Goal: Navigation & Orientation: Find specific page/section

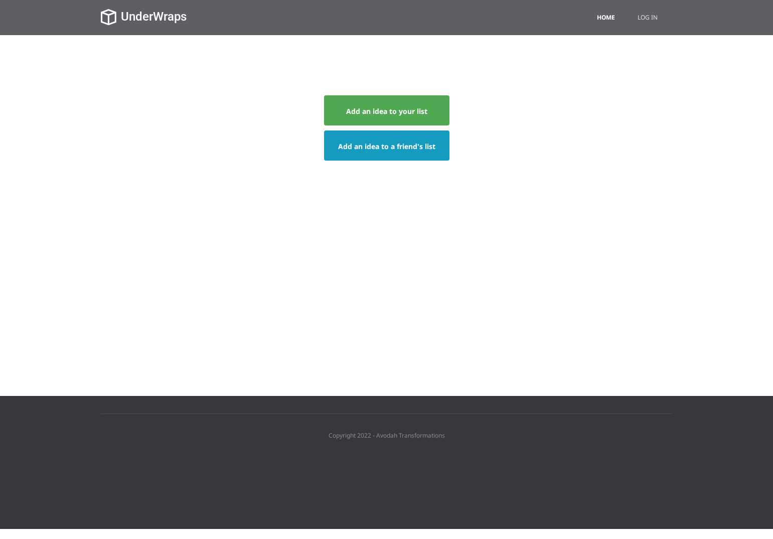
click at [562, 138] on div "Add an idea to a friend's list Add an idea to a friend's list" at bounding box center [387, 145] width 572 height 30
click at [255, 206] on div "Add an idea to your list Add an idea to a friend's list Add an idea to a friend…" at bounding box center [386, 160] width 587 height 251
click at [648, 16] on link "Log in" at bounding box center [647, 17] width 35 height 35
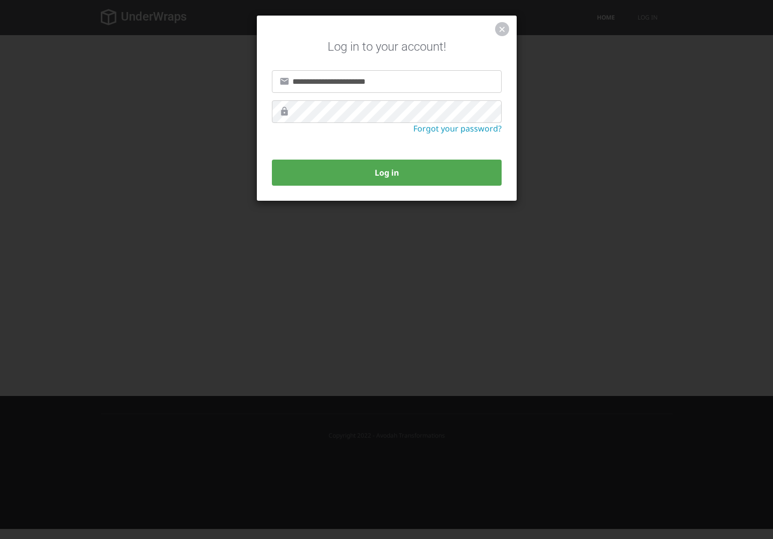
click at [398, 138] on form "**********" at bounding box center [387, 127] width 230 height 115
click at [431, 131] on link "Forgot your password?" at bounding box center [458, 128] width 88 height 11
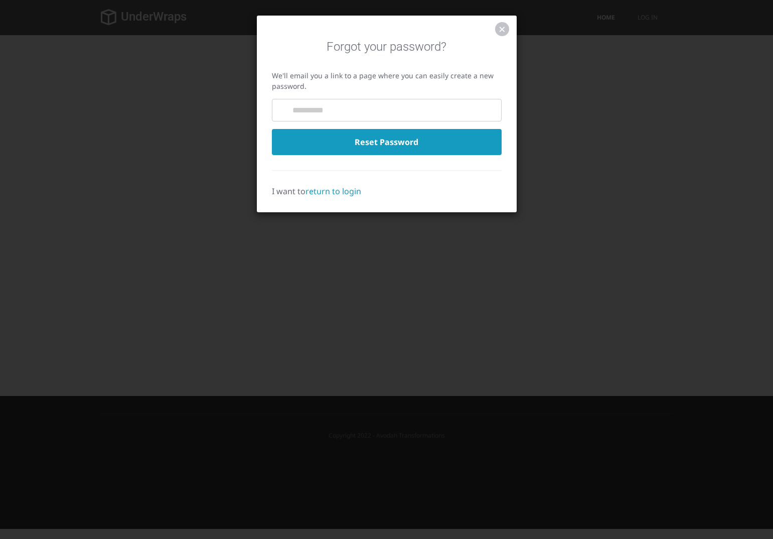
click at [422, 175] on div "I want to return to login" at bounding box center [387, 183] width 230 height 27
click at [339, 192] on link "return to login" at bounding box center [334, 191] width 56 height 11
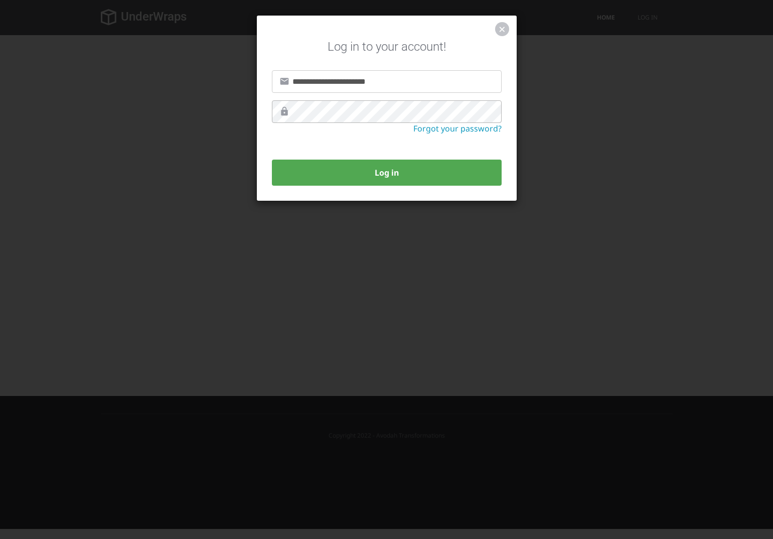
click at [272, 160] on button "Log in" at bounding box center [387, 173] width 230 height 26
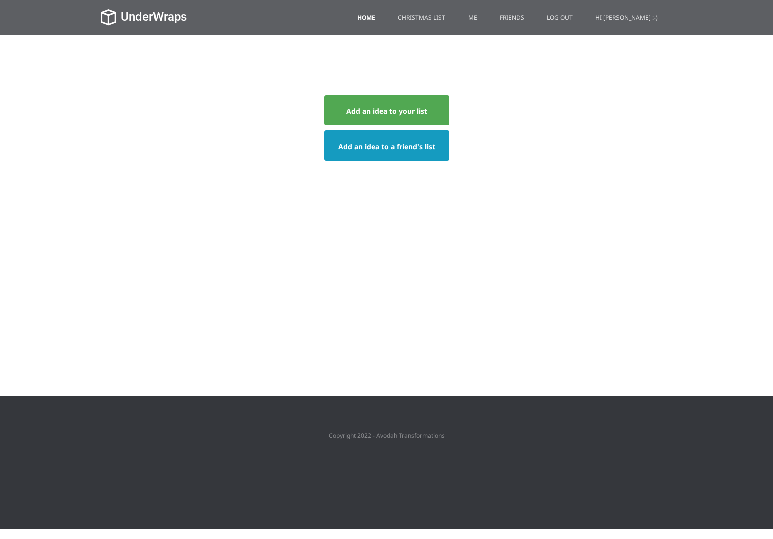
click at [526, 56] on div "Add an idea to your list Add an idea to a friend's list Add an idea to a friend…" at bounding box center [386, 160] width 587 height 251
click at [485, 16] on link "Me" at bounding box center [473, 17] width 24 height 35
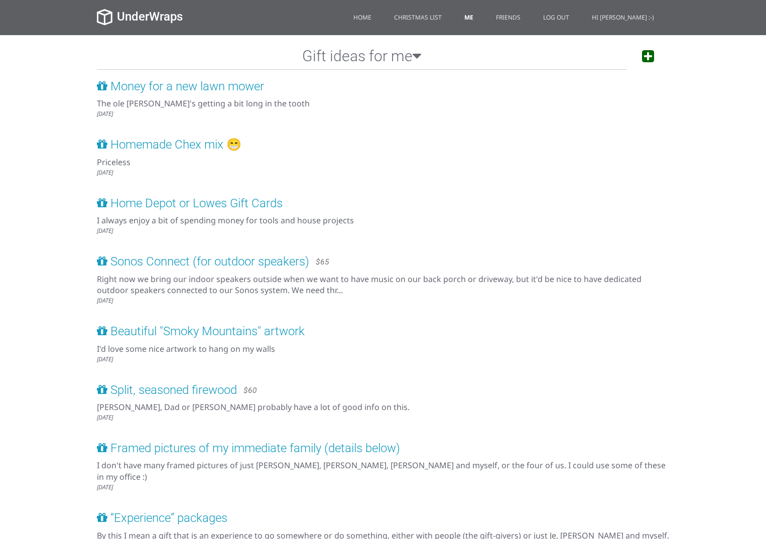
click at [389, 111] on div "[DATE]" at bounding box center [383, 113] width 572 height 9
click at [418, 58] on icon at bounding box center [417, 55] width 9 height 15
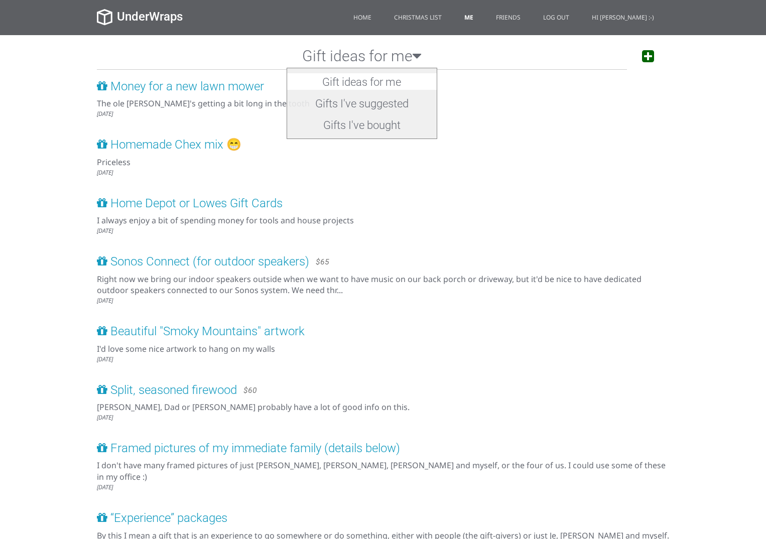
drag, startPoint x: 542, startPoint y: 218, endPoint x: 581, endPoint y: 104, distance: 120.2
click at [542, 218] on div "I always enjoy a bit of spending money for tools and house projects" at bounding box center [383, 221] width 572 height 12
click at [599, 123] on div "Money for a new lawn mower $ The ole [PERSON_NAME]'s getting a bit long in the …" at bounding box center [383, 472] width 572 height 785
click at [638, 55] on div at bounding box center [648, 57] width 42 height 25
click at [642, 55] on icon at bounding box center [648, 56] width 12 height 14
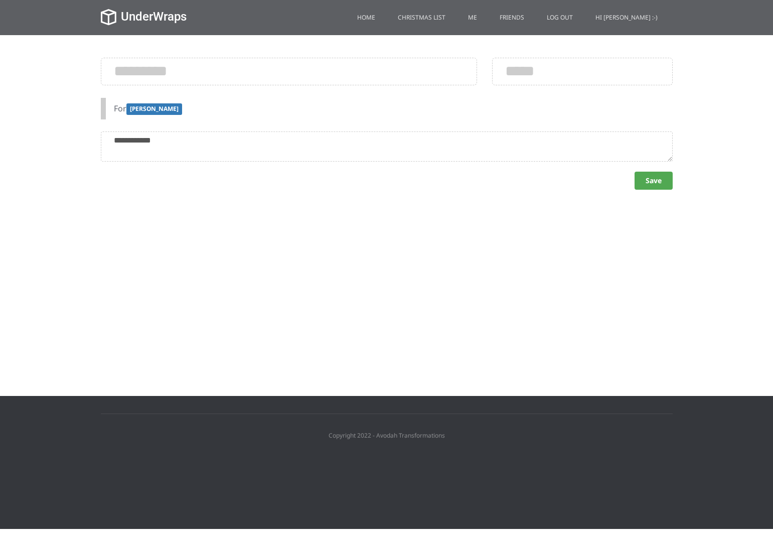
click at [201, 271] on div "$ For [PERSON_NAME] I bought it! Un-buy?" at bounding box center [386, 160] width 587 height 251
click at [529, 18] on link "Friends" at bounding box center [512, 17] width 40 height 35
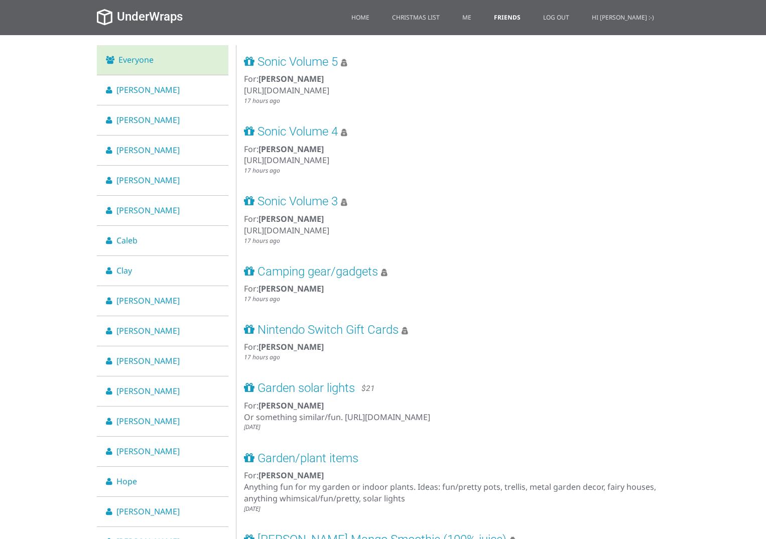
click at [430, 150] on div "For: [PERSON_NAME]" at bounding box center [457, 150] width 426 height 12
click at [322, 63] on span "Sonic Volume 5" at bounding box center [297, 62] width 80 height 14
click at [144, 297] on li "[PERSON_NAME]" at bounding box center [163, 301] width 132 height 30
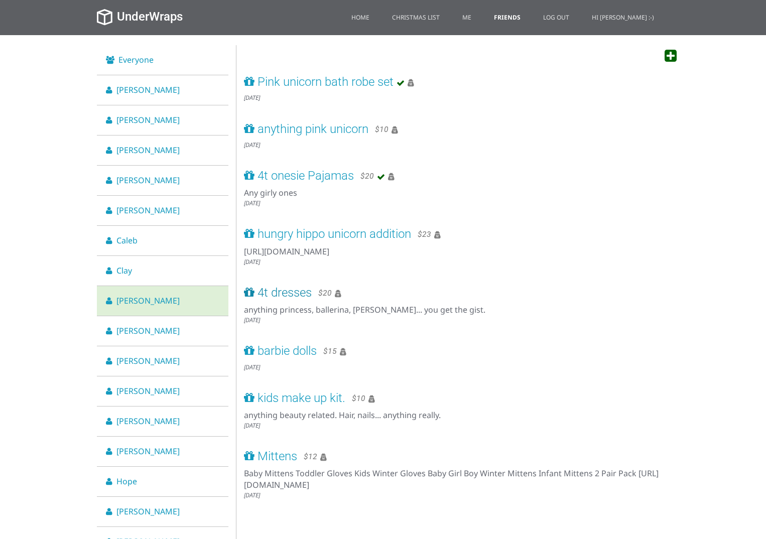
click at [283, 300] on span "4t dresses" at bounding box center [284, 293] width 54 height 14
click at [174, 238] on li "Caleb" at bounding box center [163, 241] width 132 height 30
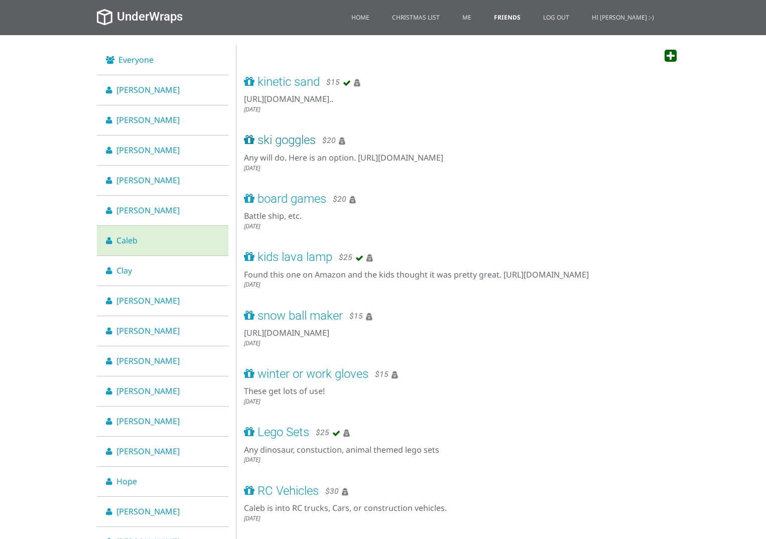
click at [308, 147] on span "ski goggles" at bounding box center [286, 140] width 58 height 14
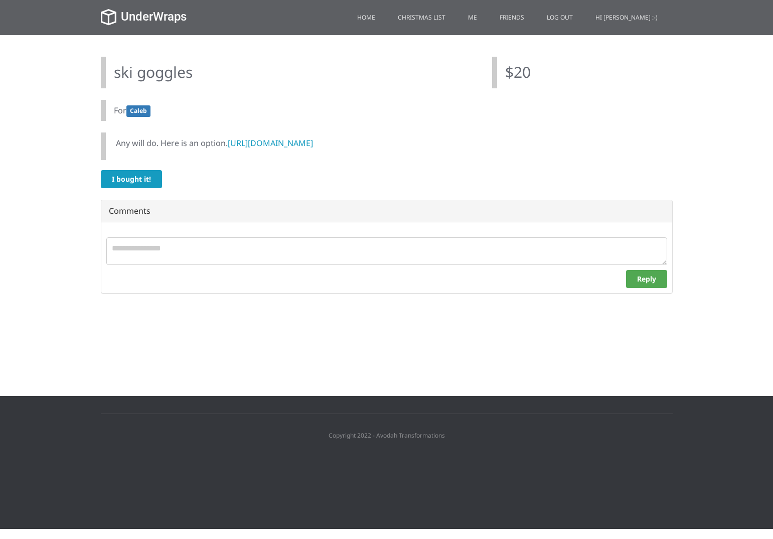
click at [615, 74] on div "$20" at bounding box center [582, 73] width 181 height 32
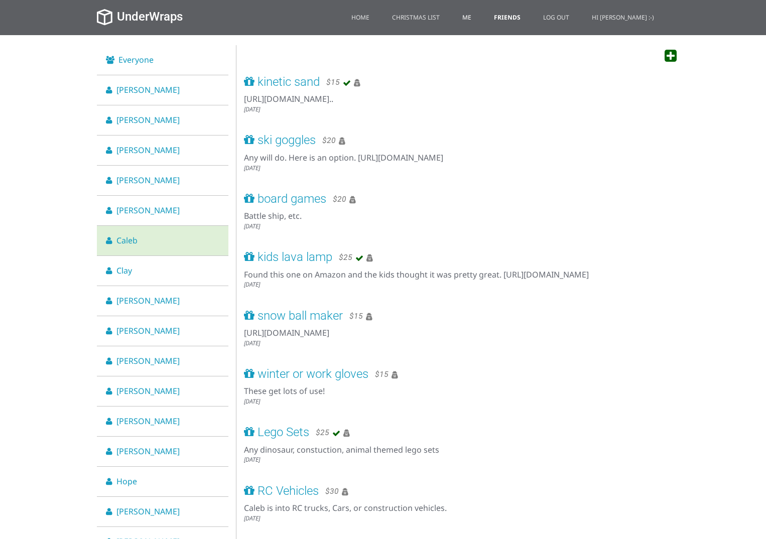
click at [479, 19] on link "Me" at bounding box center [467, 17] width 24 height 35
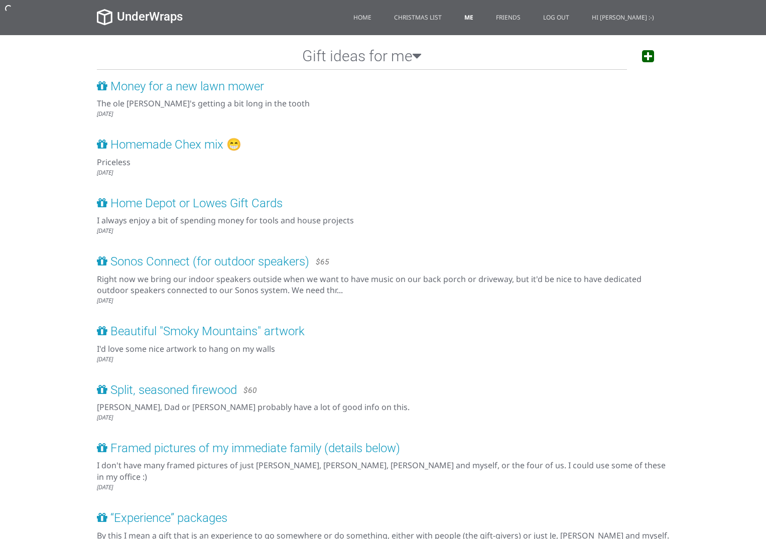
click at [400, 62] on h2 "Gift ideas for me" at bounding box center [362, 57] width 530 height 25
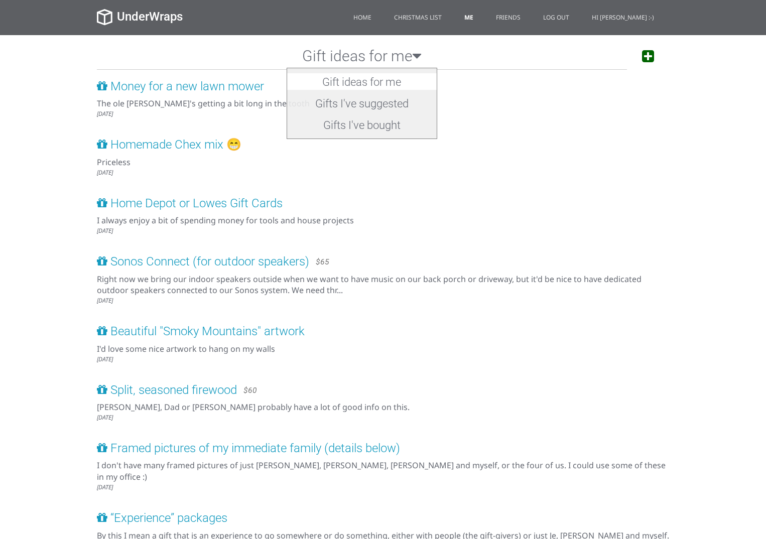
click at [373, 101] on h2 "Gifts I've suggested" at bounding box center [362, 103] width 150 height 17
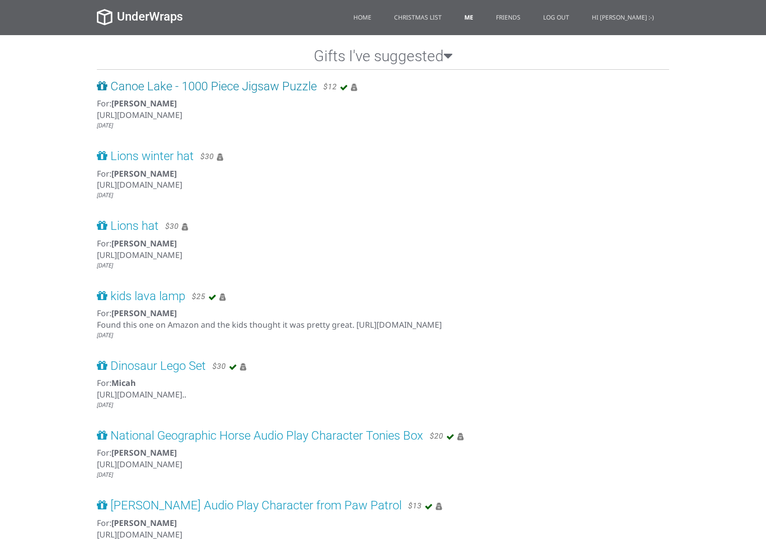
click at [209, 84] on span "Canoe Lake - 1000 Piece Jigsaw Puzzle" at bounding box center [213, 86] width 206 height 14
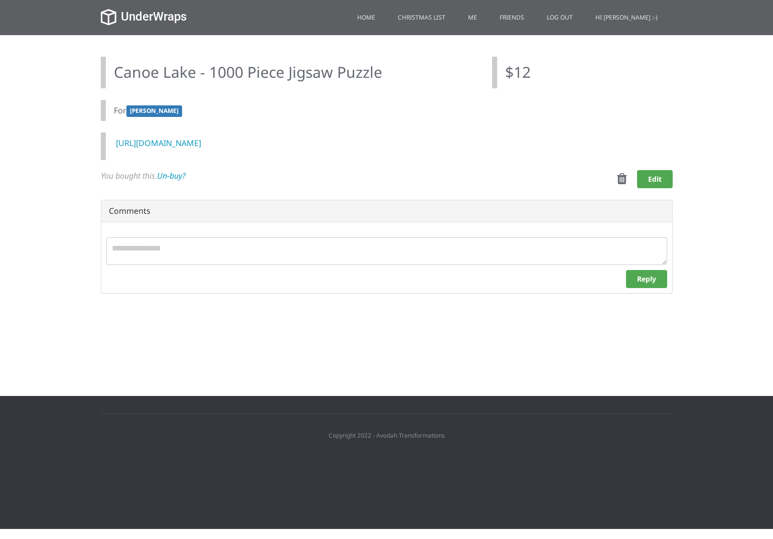
click at [547, 74] on div "$12" at bounding box center [582, 73] width 181 height 32
click at [537, 74] on div "$12" at bounding box center [582, 73] width 181 height 32
click at [525, 74] on span "$12" at bounding box center [518, 72] width 26 height 21
click at [656, 184] on button "Edit" at bounding box center [655, 179] width 36 height 18
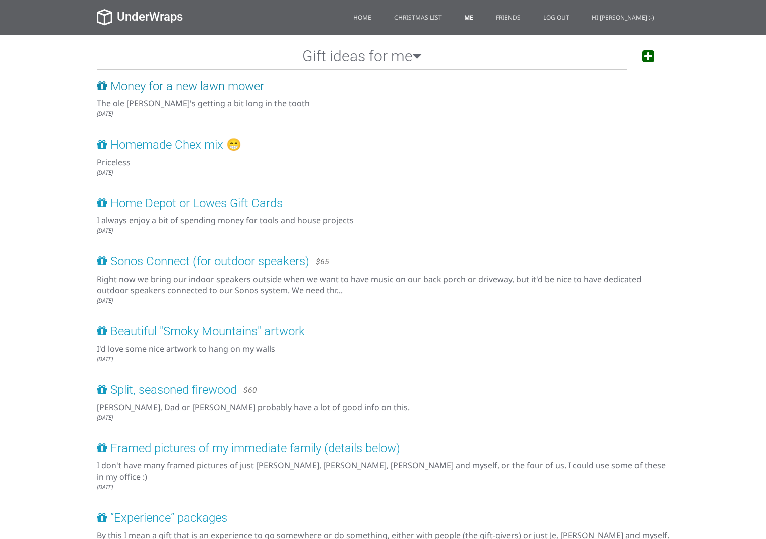
click at [246, 83] on span "Money for a new lawn mower" at bounding box center [187, 86] width 154 height 14
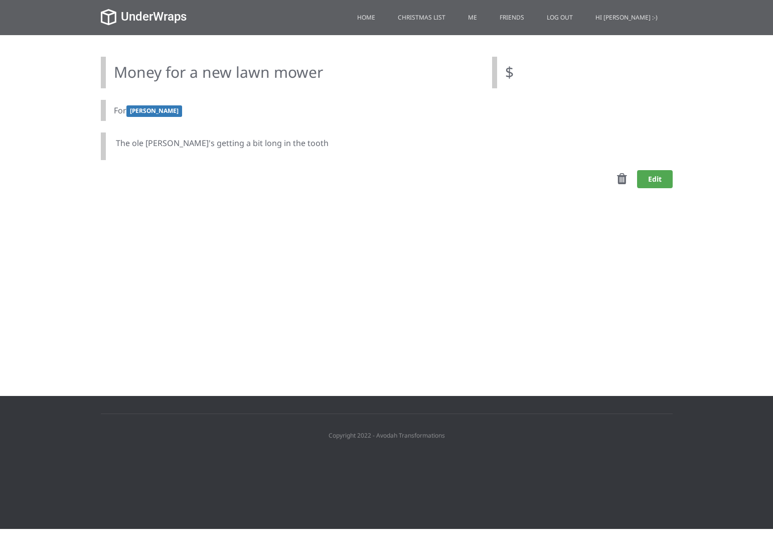
click at [554, 315] on div "UnderWraps Home Christmas List Me Friends Friends Settings Log in Log out Hi [P…" at bounding box center [386, 198] width 773 height 396
click at [649, 179] on button "Edit" at bounding box center [655, 179] width 36 height 18
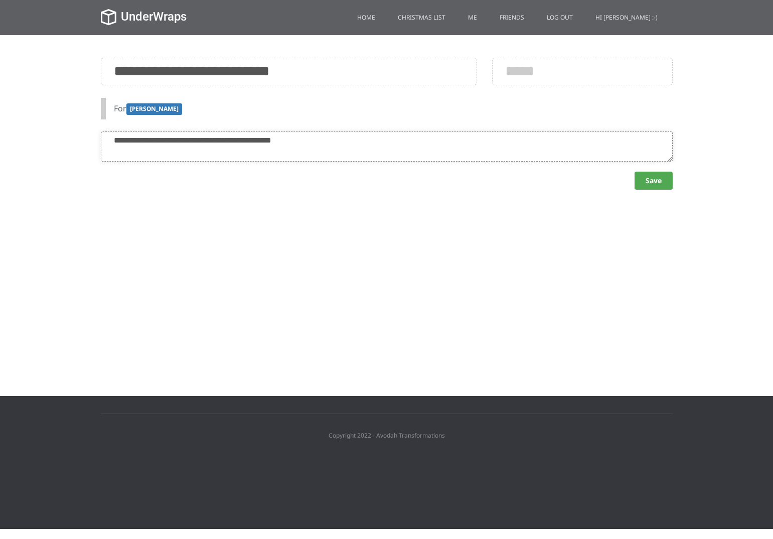
click at [416, 144] on textarea at bounding box center [387, 147] width 572 height 30
drag, startPoint x: 375, startPoint y: 243, endPoint x: 384, endPoint y: 216, distance: 28.1
click at [375, 242] on div "**********" at bounding box center [386, 160] width 587 height 251
click at [463, 222] on div "**********" at bounding box center [386, 160] width 587 height 251
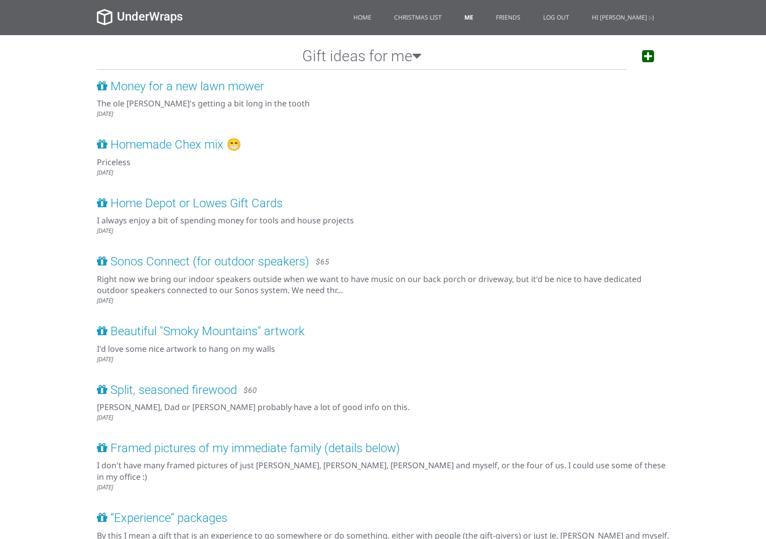
click at [372, 56] on h2 "Gift ideas for me" at bounding box center [362, 57] width 530 height 25
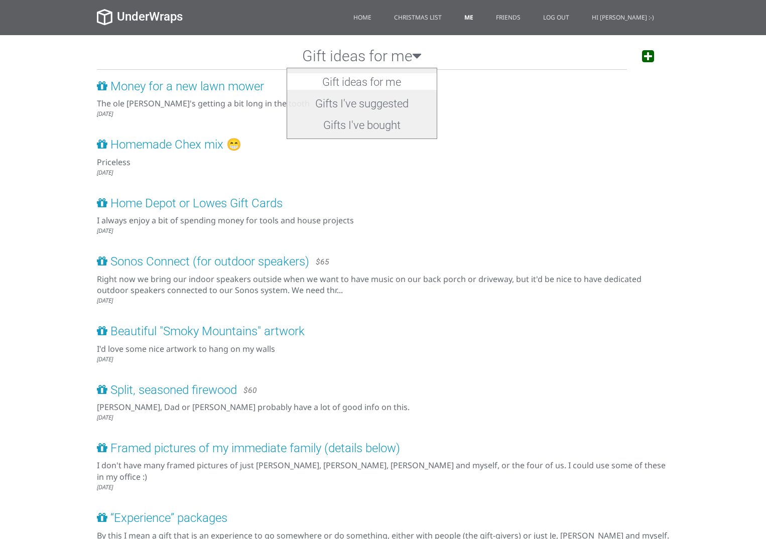
click at [362, 124] on h2 "Gifts I've bought" at bounding box center [362, 124] width 150 height 17
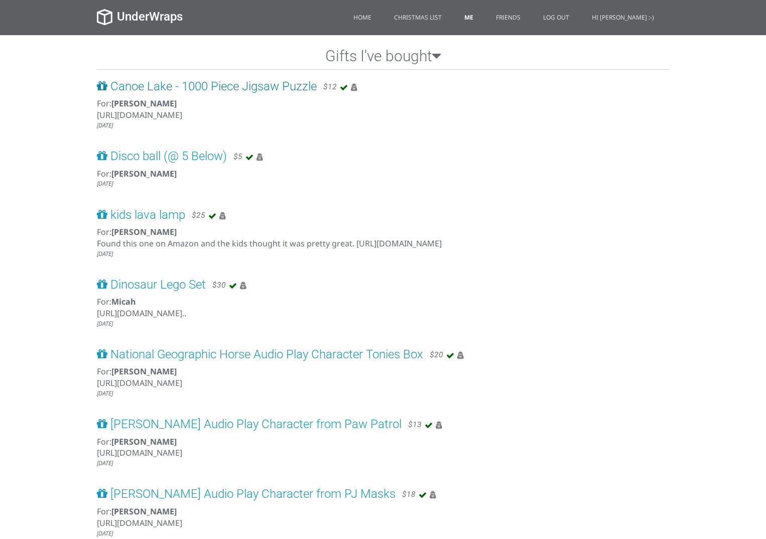
click at [281, 87] on span "Canoe Lake - 1000 Piece Jigsaw Puzzle" at bounding box center [213, 86] width 206 height 14
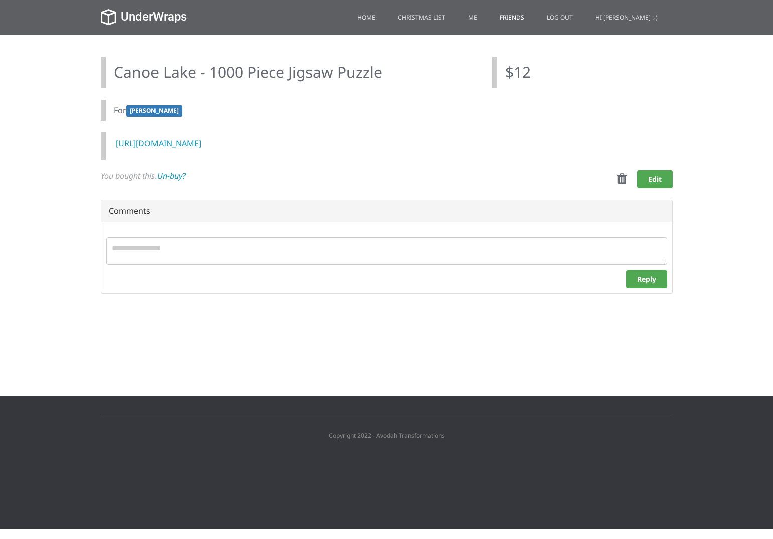
click at [532, 16] on link "Friends" at bounding box center [512, 17] width 40 height 35
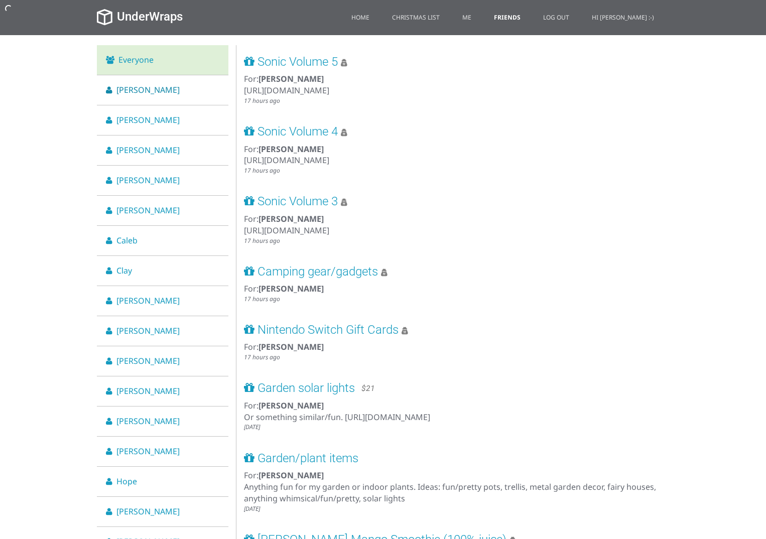
click at [125, 88] on span "[PERSON_NAME]" at bounding box center [147, 89] width 63 height 11
